Goal: Navigation & Orientation: Understand site structure

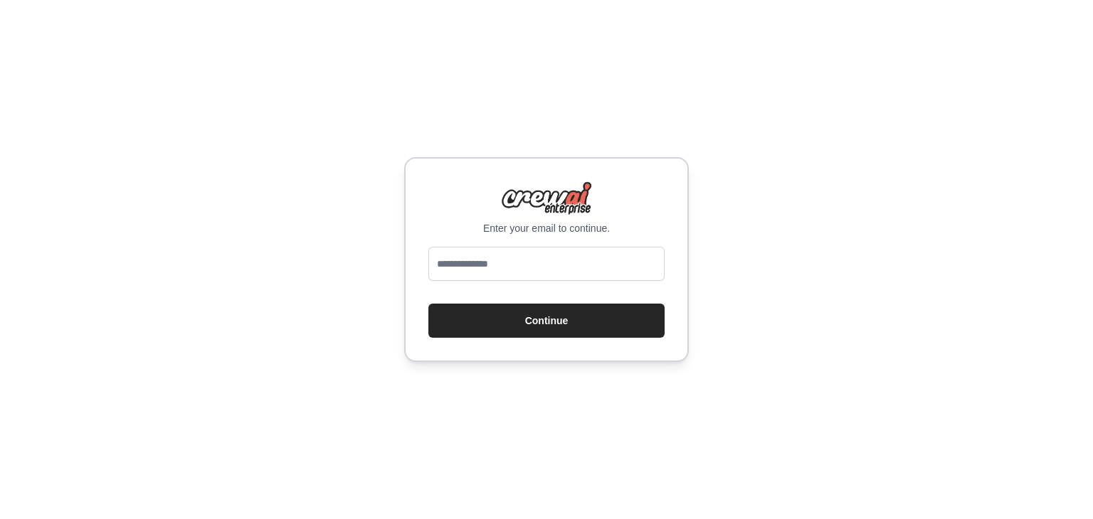
click at [524, 261] on input "email" at bounding box center [546, 264] width 236 height 34
type input "**********"
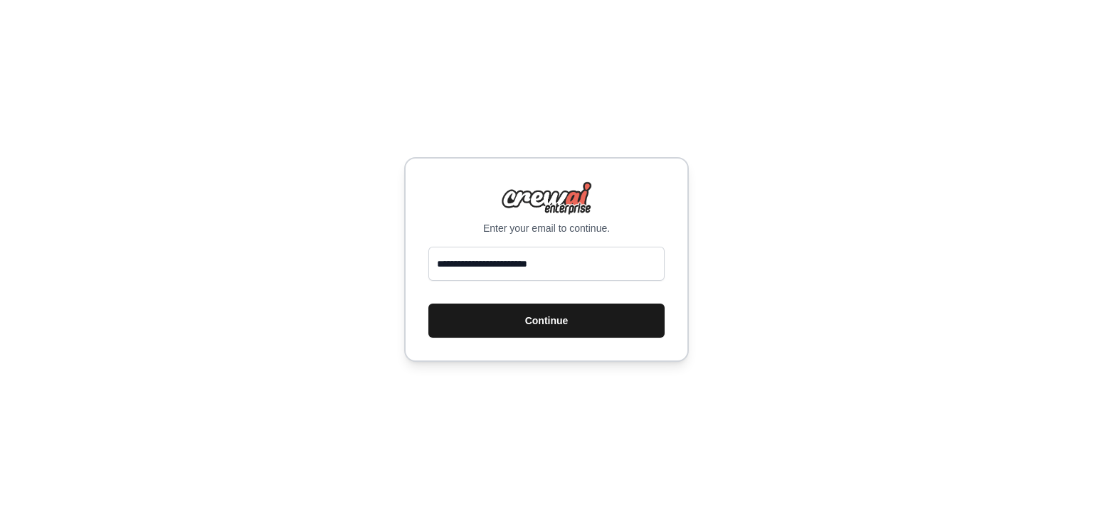
click at [533, 309] on button "Continue" at bounding box center [546, 321] width 236 height 34
click at [532, 320] on button "Continue" at bounding box center [546, 321] width 236 height 34
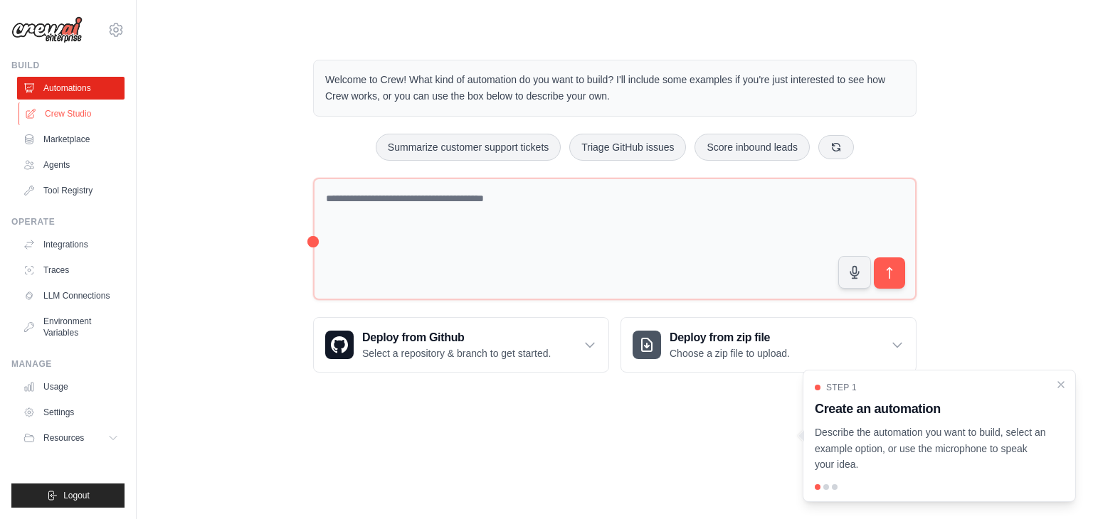
click at [75, 116] on link "Crew Studio" at bounding box center [71, 113] width 107 height 23
click at [68, 112] on link "Crew Studio" at bounding box center [71, 113] width 107 height 23
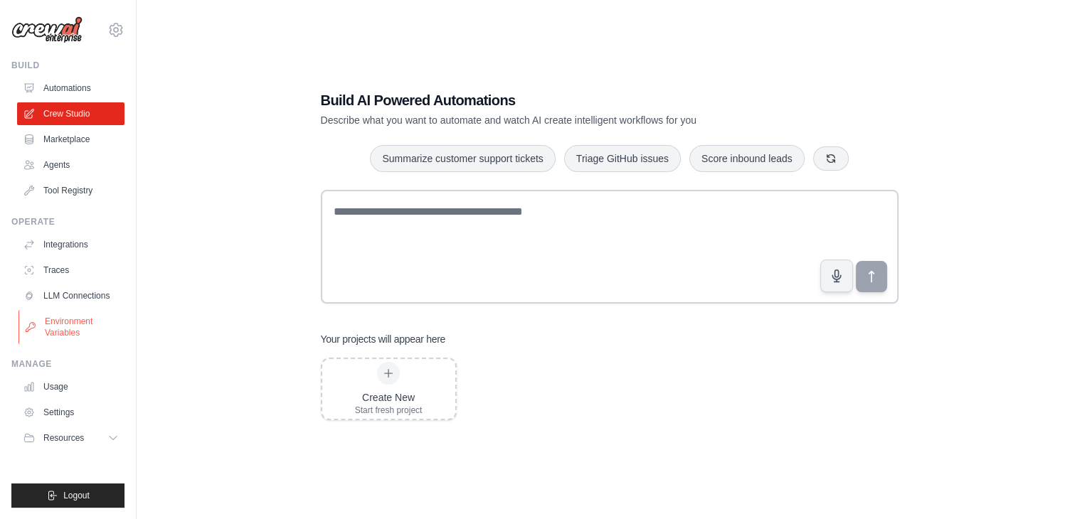
scroll to position [28, 0]
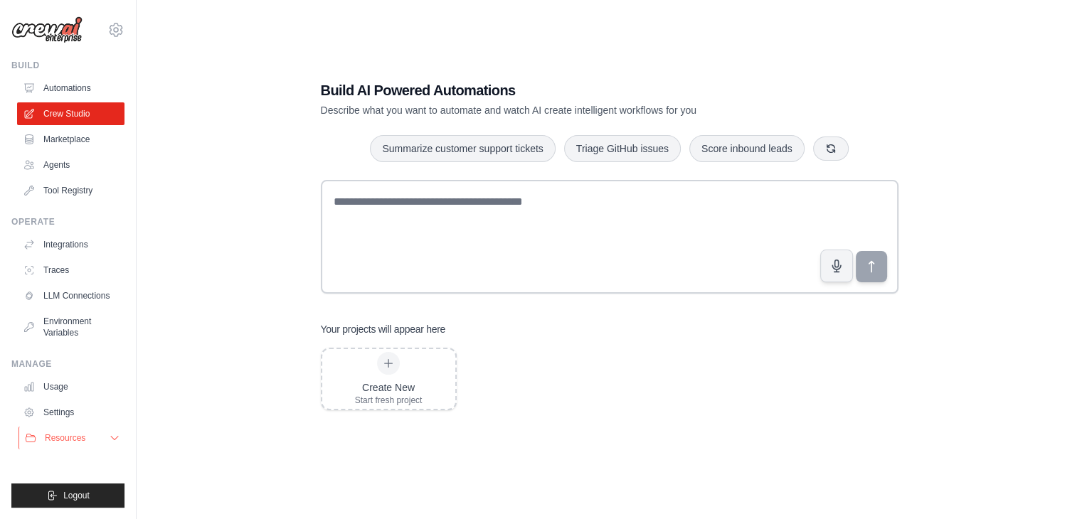
click at [83, 438] on span "Resources" at bounding box center [65, 438] width 41 height 11
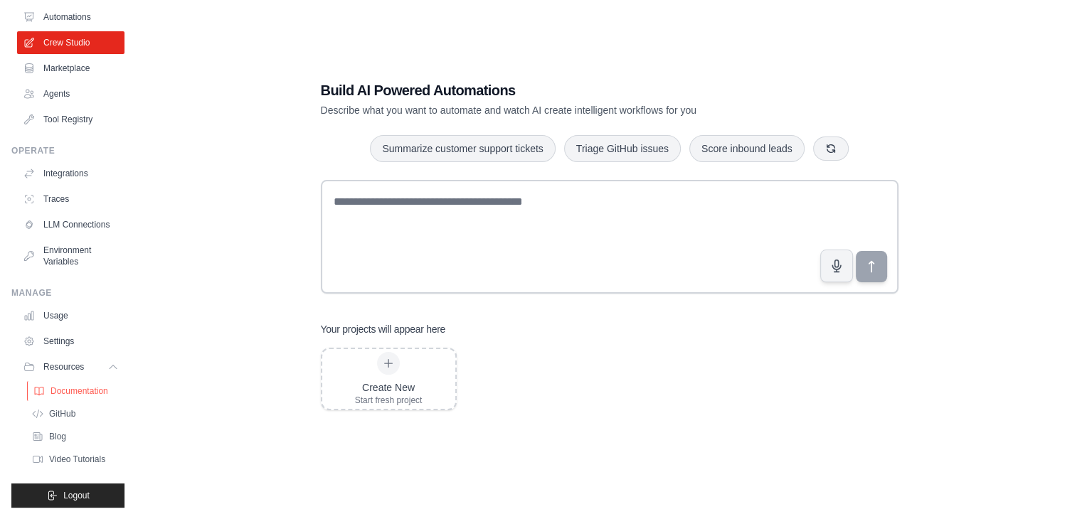
scroll to position [83, 0]
click at [91, 393] on span "Documentation" at bounding box center [80, 391] width 58 height 11
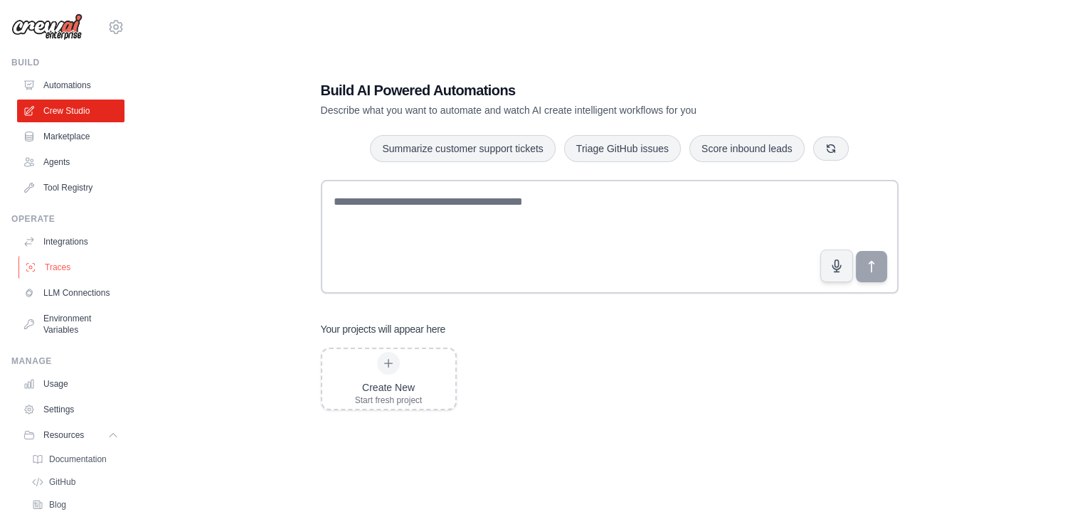
scroll to position [0, 0]
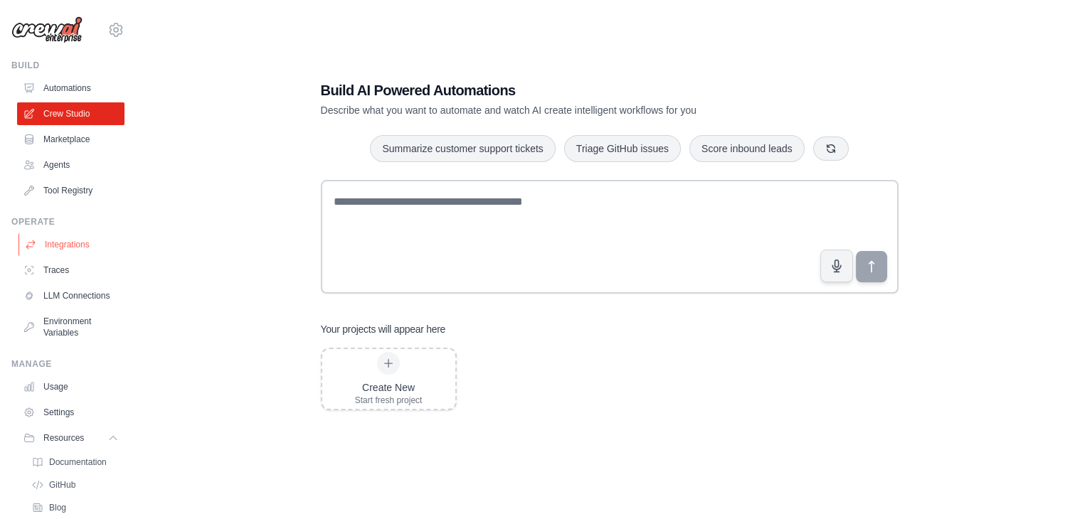
click at [57, 240] on link "Integrations" at bounding box center [71, 244] width 107 height 23
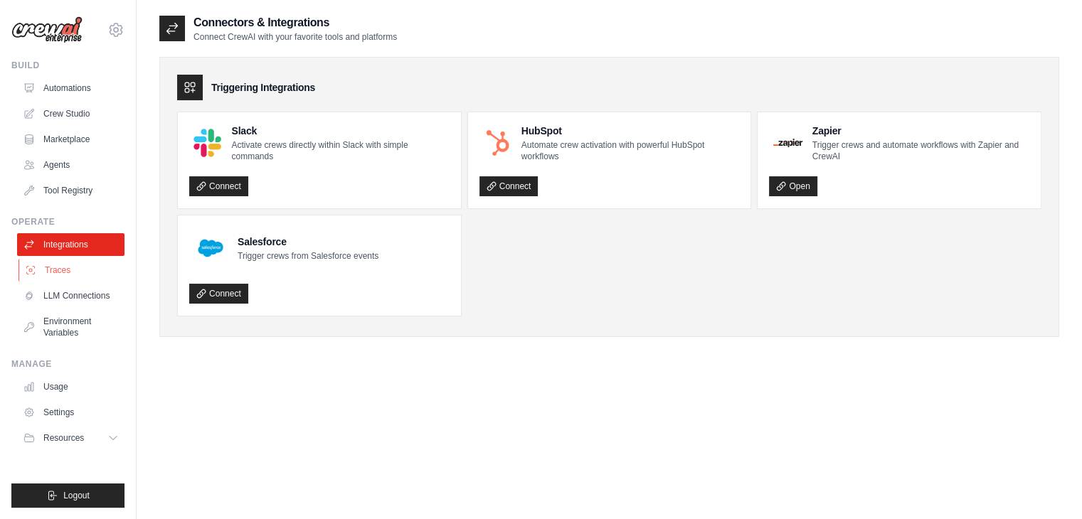
click at [63, 269] on link "Traces" at bounding box center [71, 270] width 107 height 23
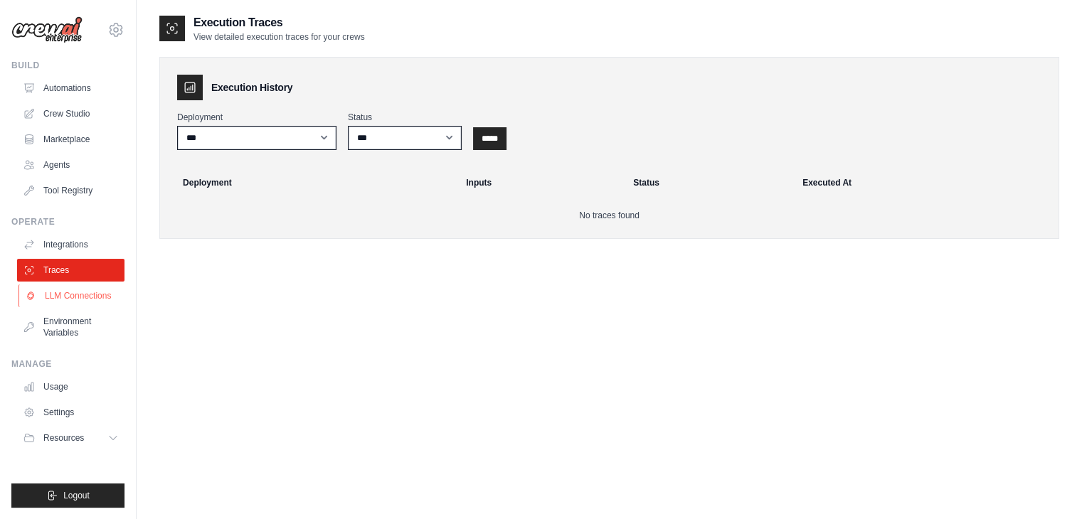
click at [65, 291] on link "LLM Connections" at bounding box center [71, 296] width 107 height 23
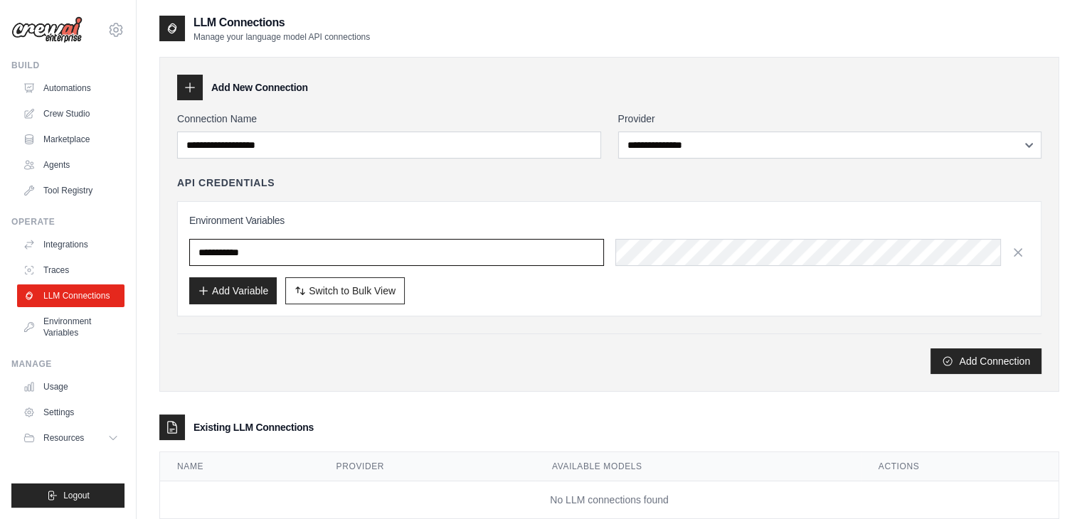
click at [406, 250] on input "text" at bounding box center [396, 252] width 415 height 27
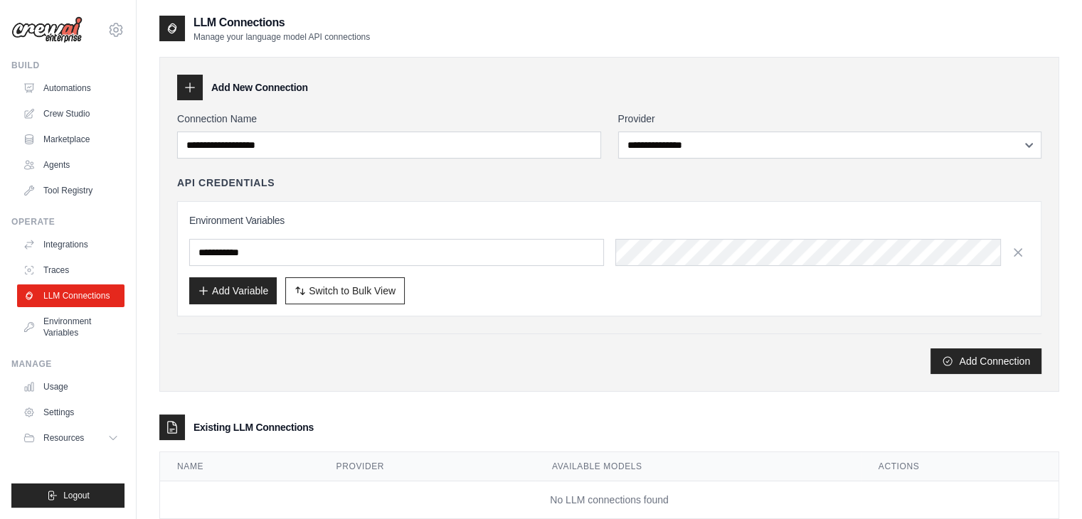
click at [444, 354] on div "Add Connection" at bounding box center [609, 362] width 864 height 26
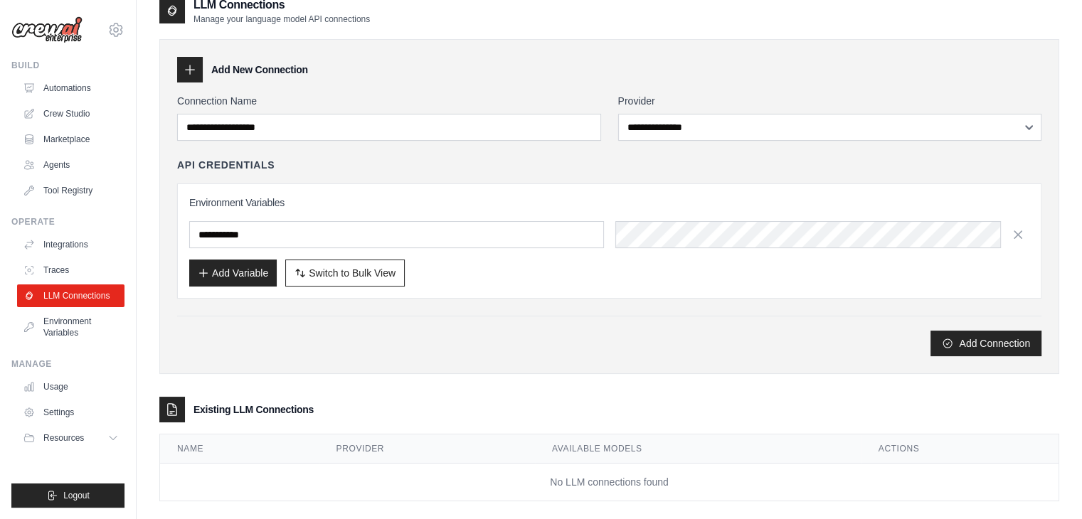
scroll to position [35, 0]
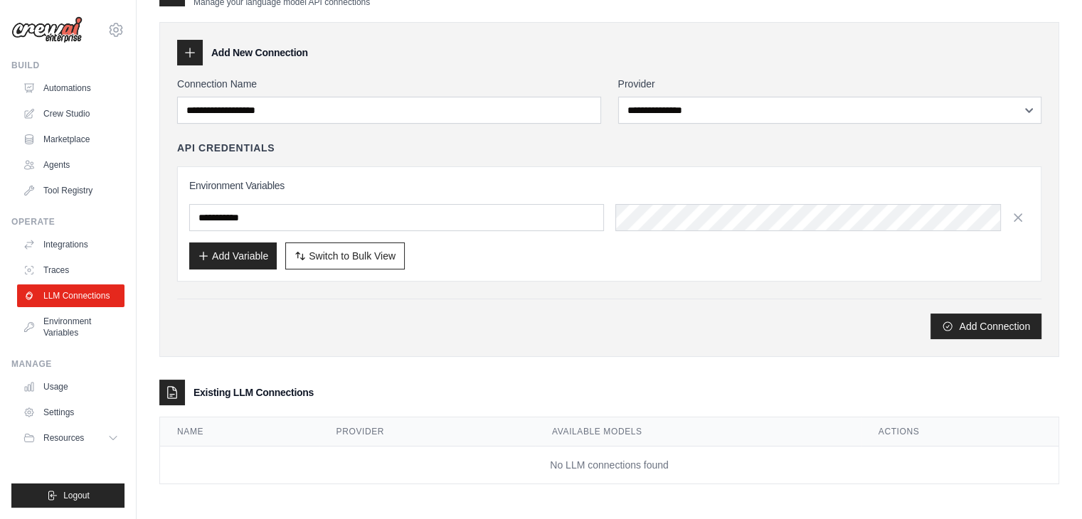
drag, startPoint x: 243, startPoint y: 391, endPoint x: 311, endPoint y: 404, distance: 69.6
click at [242, 391] on h3 "Existing LLM Connections" at bounding box center [254, 393] width 120 height 14
click at [532, 456] on td "No LLM connections found" at bounding box center [609, 466] width 899 height 38
click at [1007, 321] on button "Add Connection" at bounding box center [986, 326] width 111 height 26
click at [70, 317] on link "Environment Variables" at bounding box center [71, 327] width 107 height 34
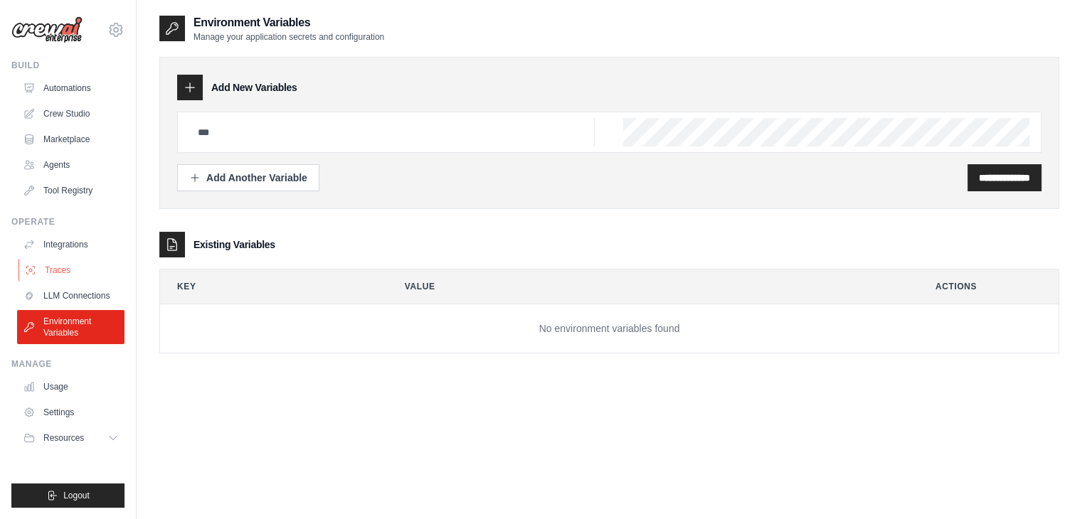
click at [58, 280] on link "Traces" at bounding box center [71, 270] width 107 height 23
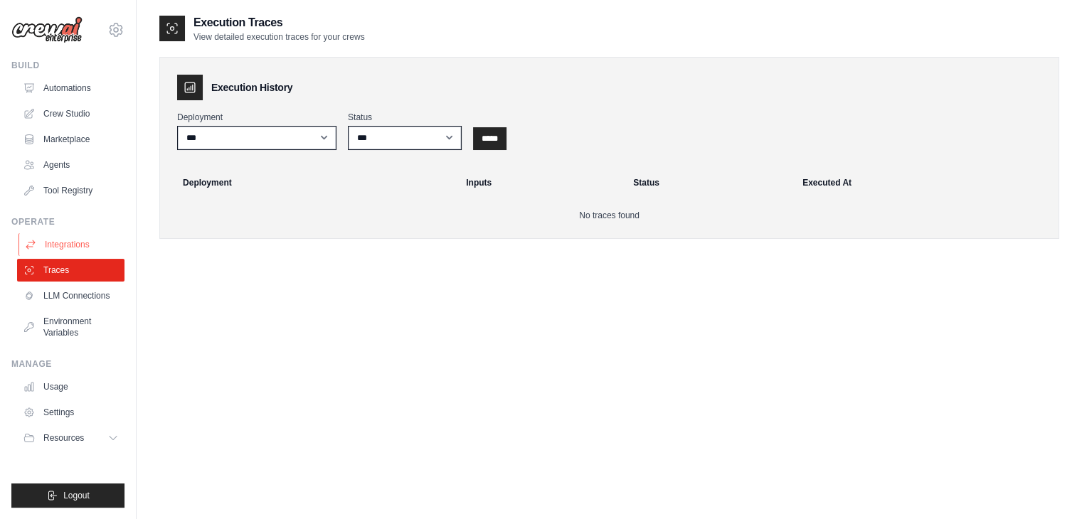
click at [68, 245] on link "Integrations" at bounding box center [71, 244] width 107 height 23
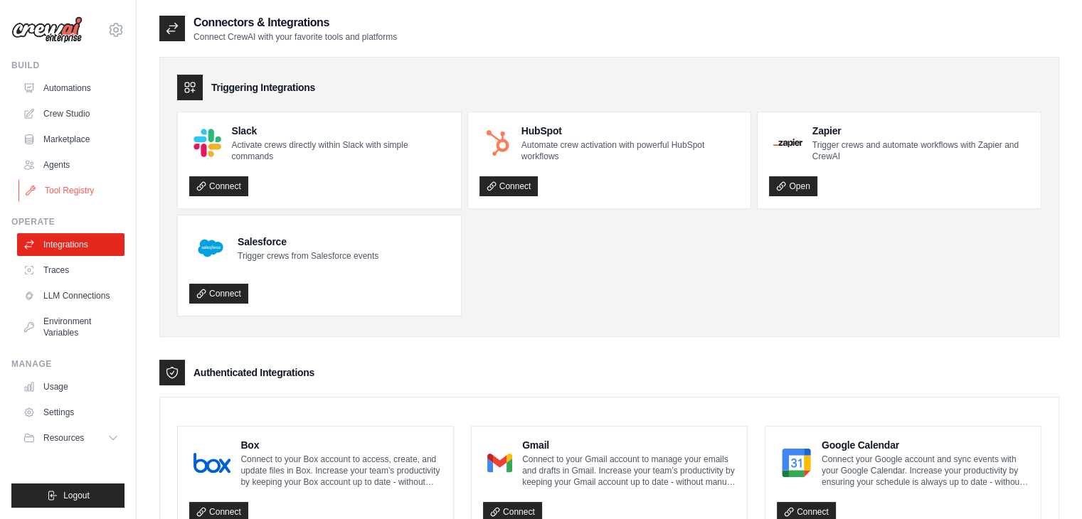
click at [70, 191] on link "Tool Registry" at bounding box center [71, 190] width 107 height 23
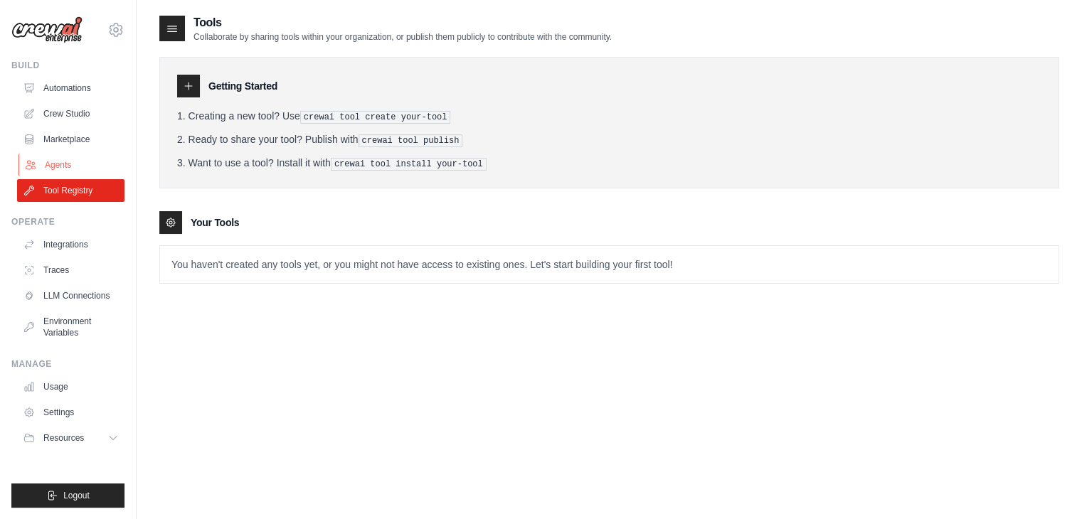
click at [62, 163] on link "Agents" at bounding box center [71, 165] width 107 height 23
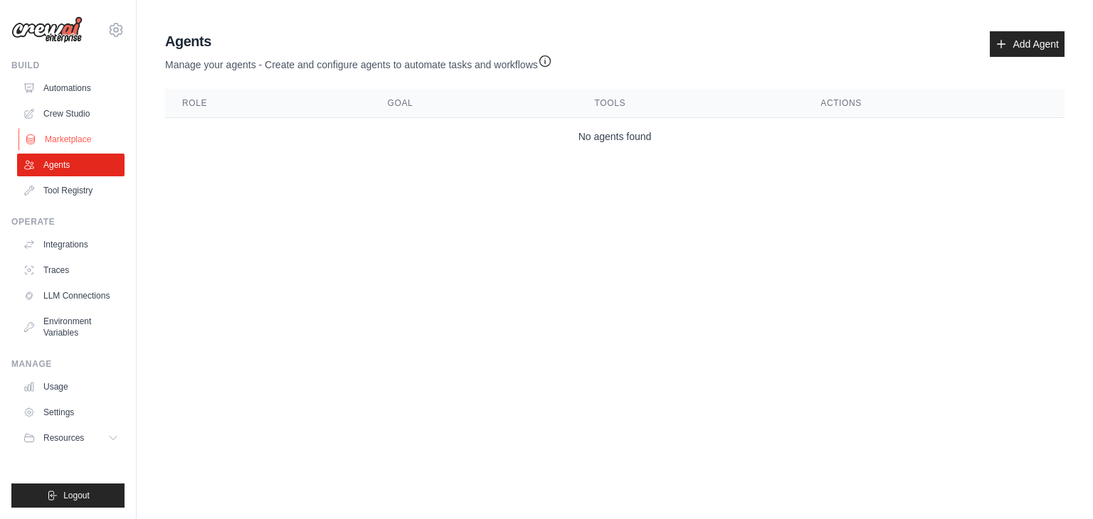
click at [71, 136] on link "Marketplace" at bounding box center [71, 139] width 107 height 23
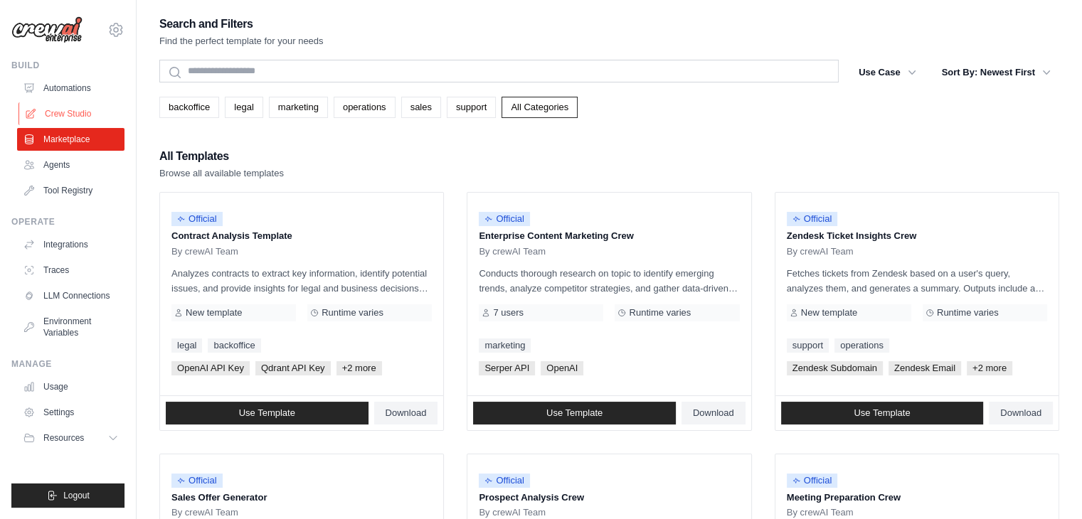
click at [75, 110] on link "Crew Studio" at bounding box center [71, 113] width 107 height 23
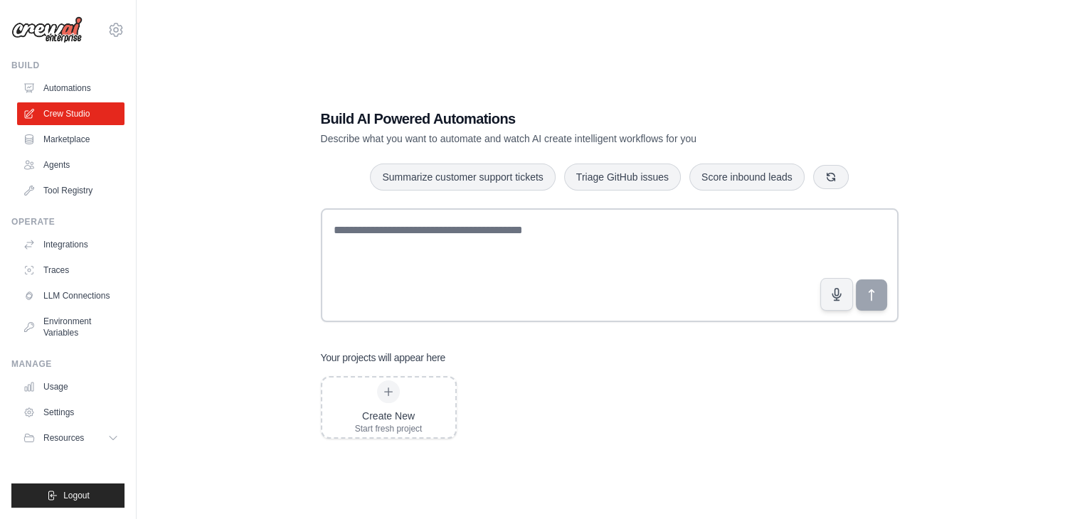
click at [75, 81] on link "Automations" at bounding box center [70, 88] width 107 height 23
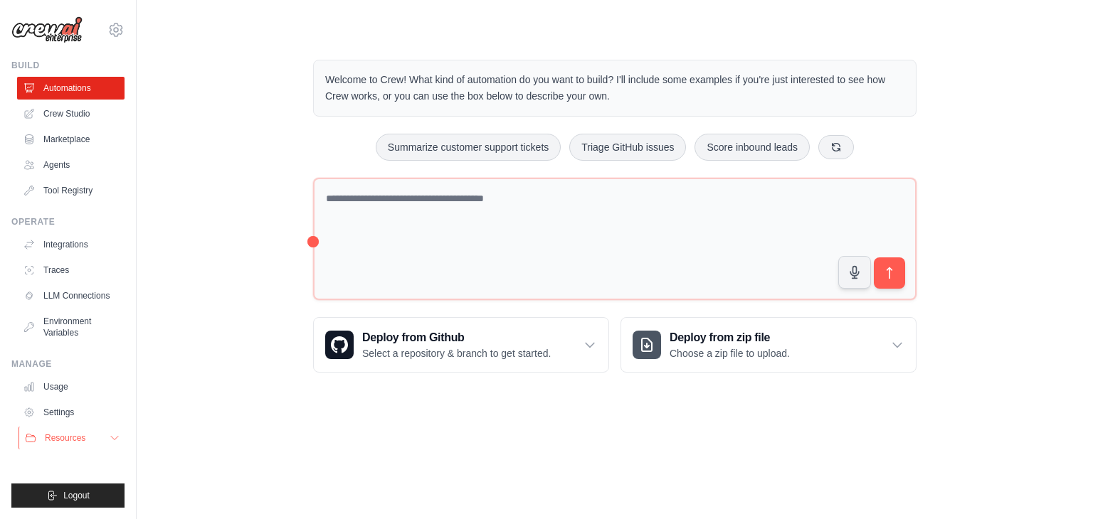
click at [85, 436] on span "Resources" at bounding box center [65, 438] width 41 height 11
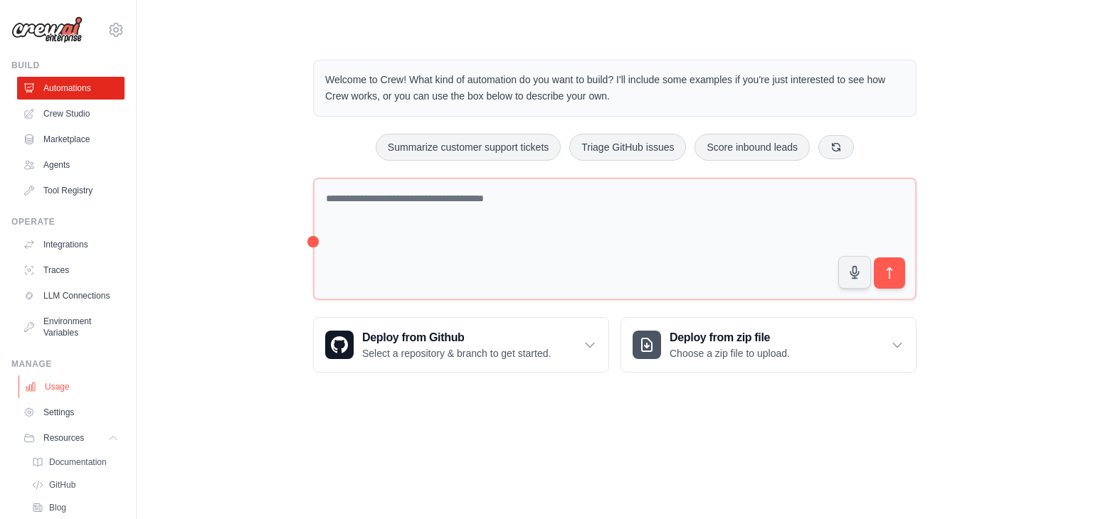
scroll to position [83, 0]
